Goal: Consume media (video, audio): Consume media (video, audio)

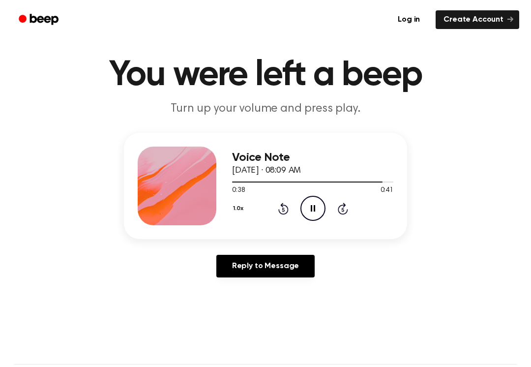
click at [278, 209] on icon "Rewind 5 seconds" at bounding box center [283, 208] width 11 height 13
click at [280, 212] on icon at bounding box center [283, 209] width 10 height 12
click at [279, 212] on icon at bounding box center [283, 209] width 10 height 12
click at [287, 209] on icon "Rewind 5 seconds" at bounding box center [283, 208] width 11 height 13
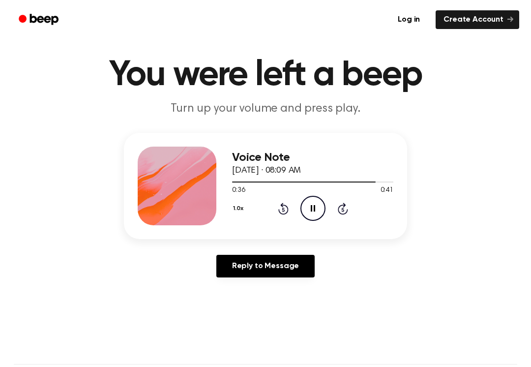
click at [304, 209] on icon "Pause Audio" at bounding box center [313, 208] width 25 height 25
click at [276, 219] on div "1.0x Rewind 5 seconds Play Audio Skip 5 seconds" at bounding box center [312, 208] width 161 height 25
click at [282, 204] on icon at bounding box center [283, 209] width 10 height 12
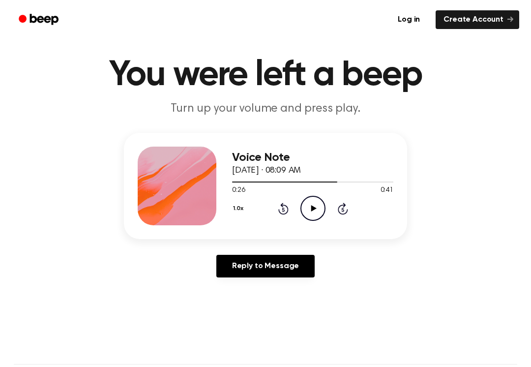
click at [294, 198] on div "1.0x Rewind 5 seconds Play Audio Skip 5 seconds" at bounding box center [312, 208] width 161 height 25
click at [294, 204] on div "1.0x Rewind 5 seconds Play Audio Skip 5 seconds" at bounding box center [312, 208] width 161 height 25
click at [279, 210] on icon at bounding box center [283, 209] width 10 height 12
click at [283, 207] on icon at bounding box center [283, 209] width 10 height 12
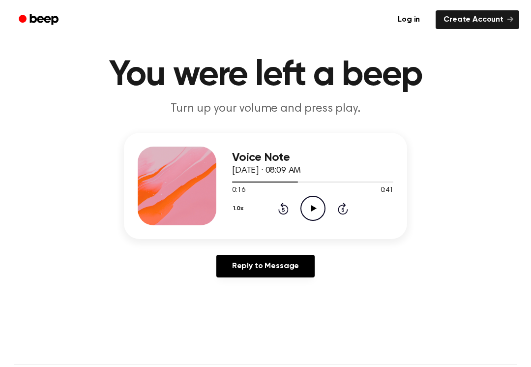
click at [323, 212] on icon "Play Audio" at bounding box center [313, 208] width 25 height 25
click at [314, 211] on icon at bounding box center [313, 208] width 4 height 6
